Goal: Transaction & Acquisition: Obtain resource

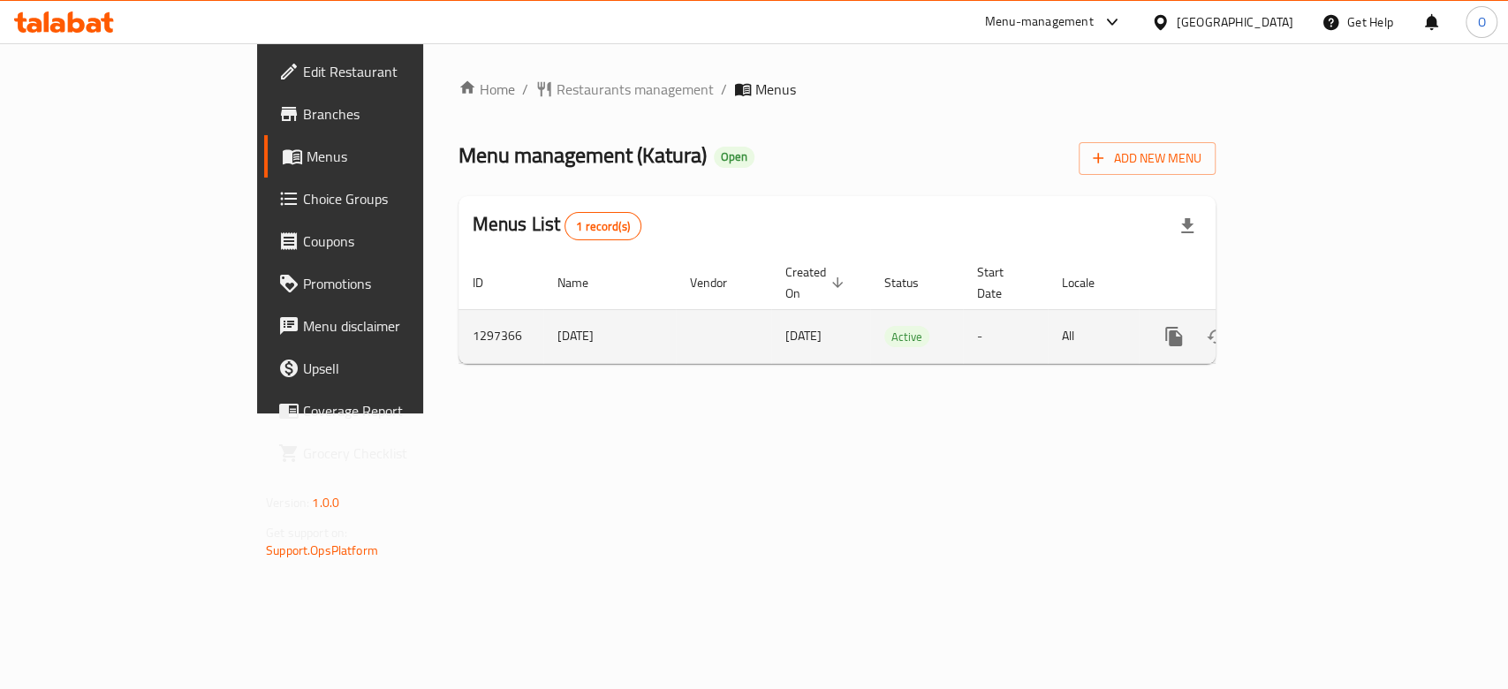
click at [1312, 326] on icon "enhanced table" at bounding box center [1300, 336] width 21 height 21
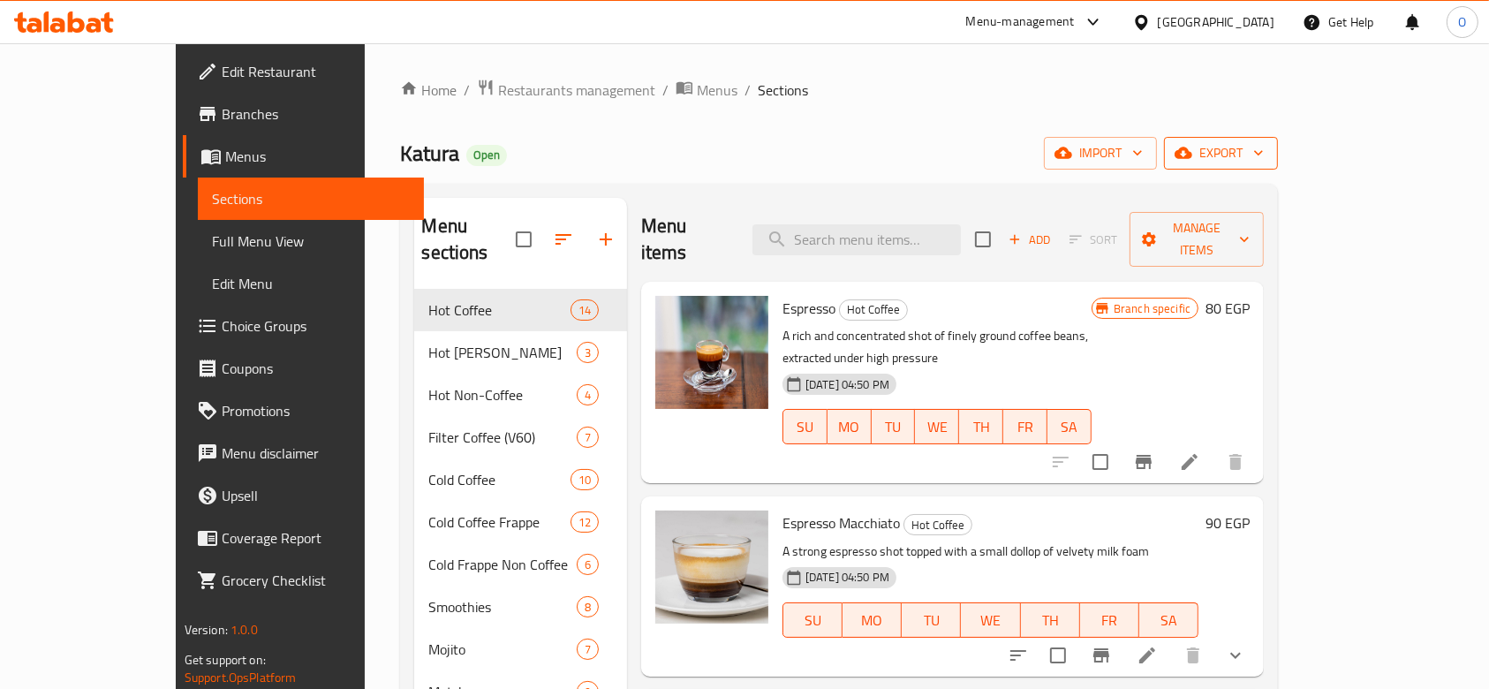
click at [1264, 153] on span "export" at bounding box center [1221, 153] width 86 height 22
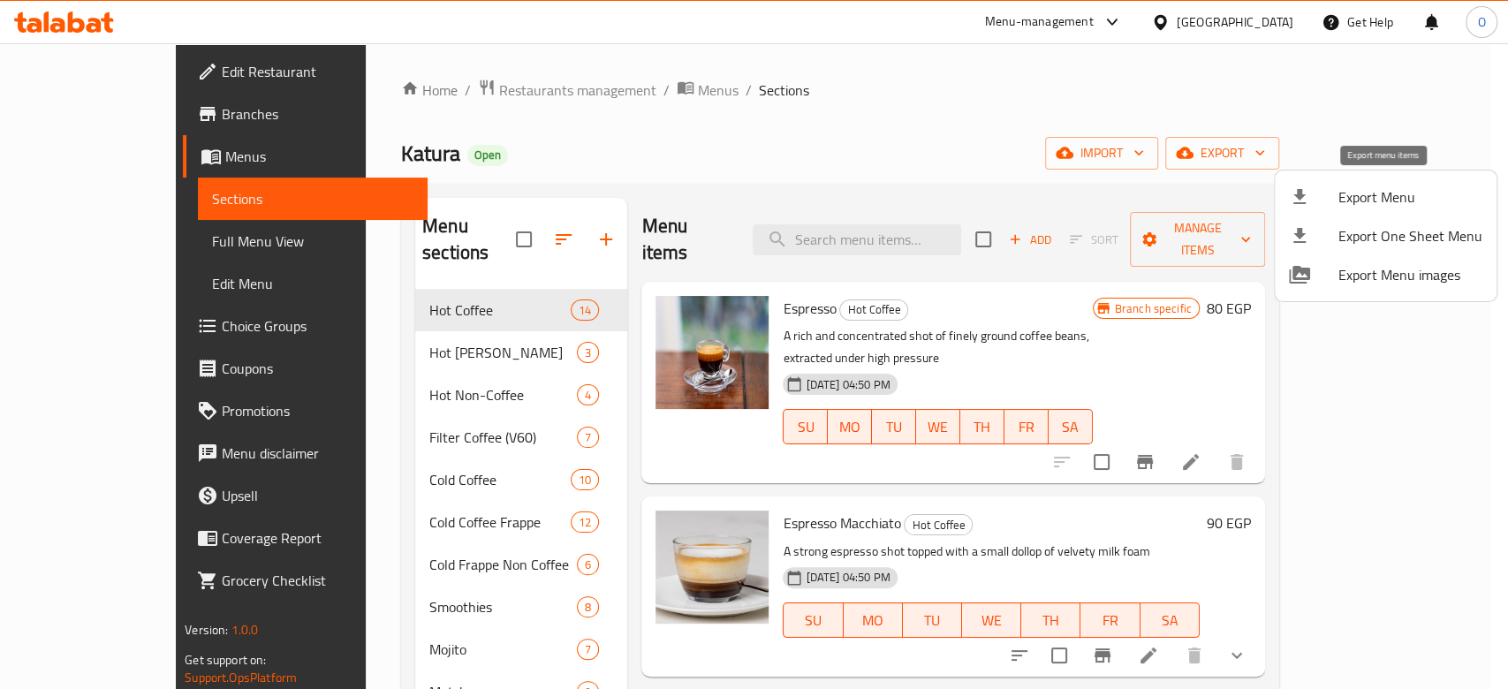
click at [1357, 186] on span "Export Menu" at bounding box center [1410, 196] width 144 height 21
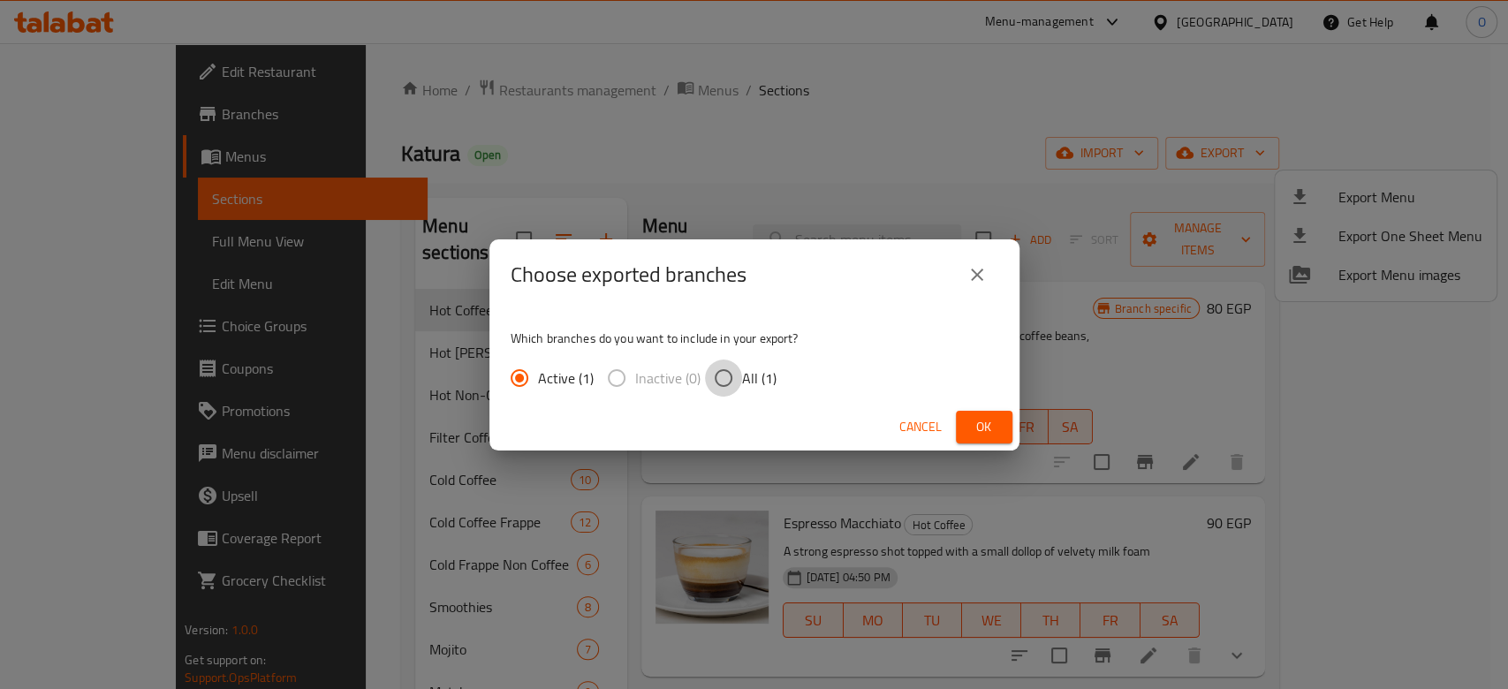
click at [721, 371] on input "All (1)" at bounding box center [723, 378] width 37 height 37
radio input "true"
click at [982, 435] on span "Ok" at bounding box center [984, 427] width 28 height 22
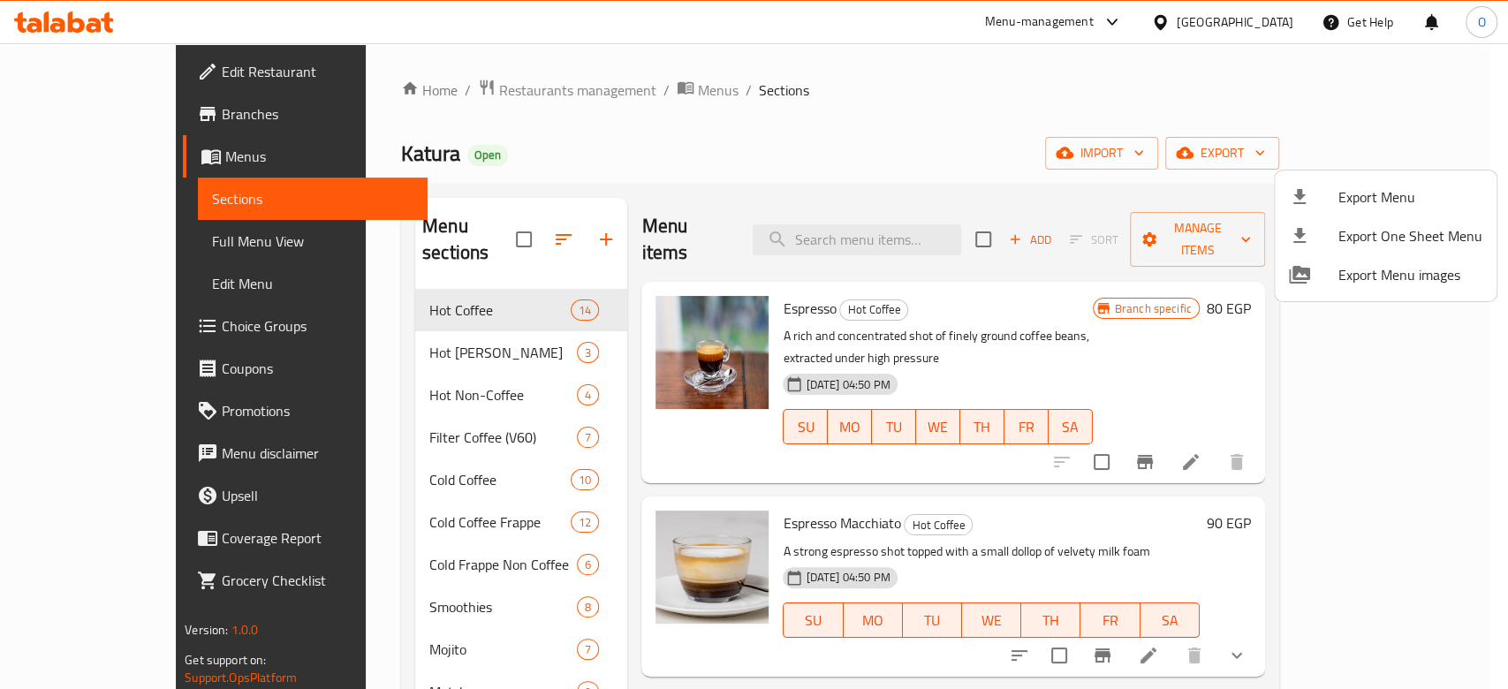
click at [320, 155] on div at bounding box center [754, 344] width 1508 height 689
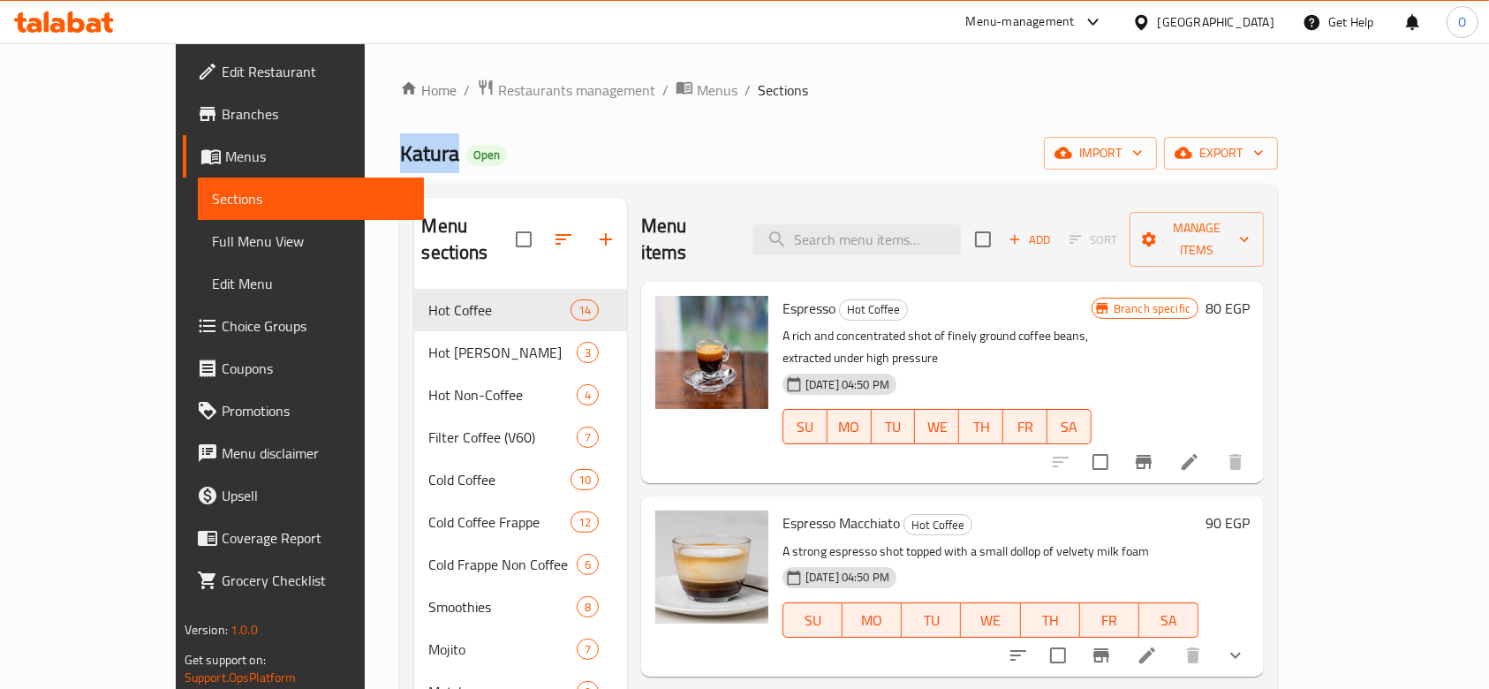
click at [400, 155] on span "Katura" at bounding box center [429, 153] width 59 height 40
copy span "Katura"
